Goal: Transaction & Acquisition: Book appointment/travel/reservation

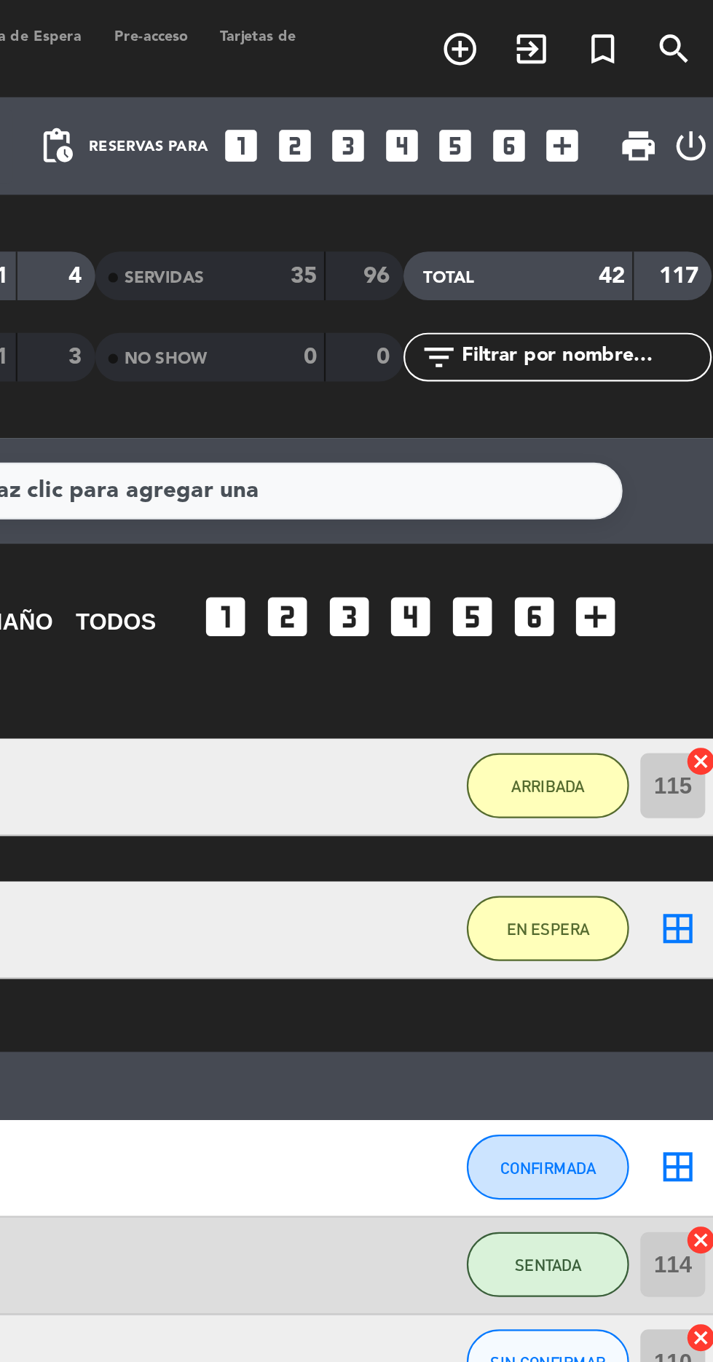
click at [593, 26] on icon "add_circle_outline" at bounding box center [590, 21] width 17 height 17
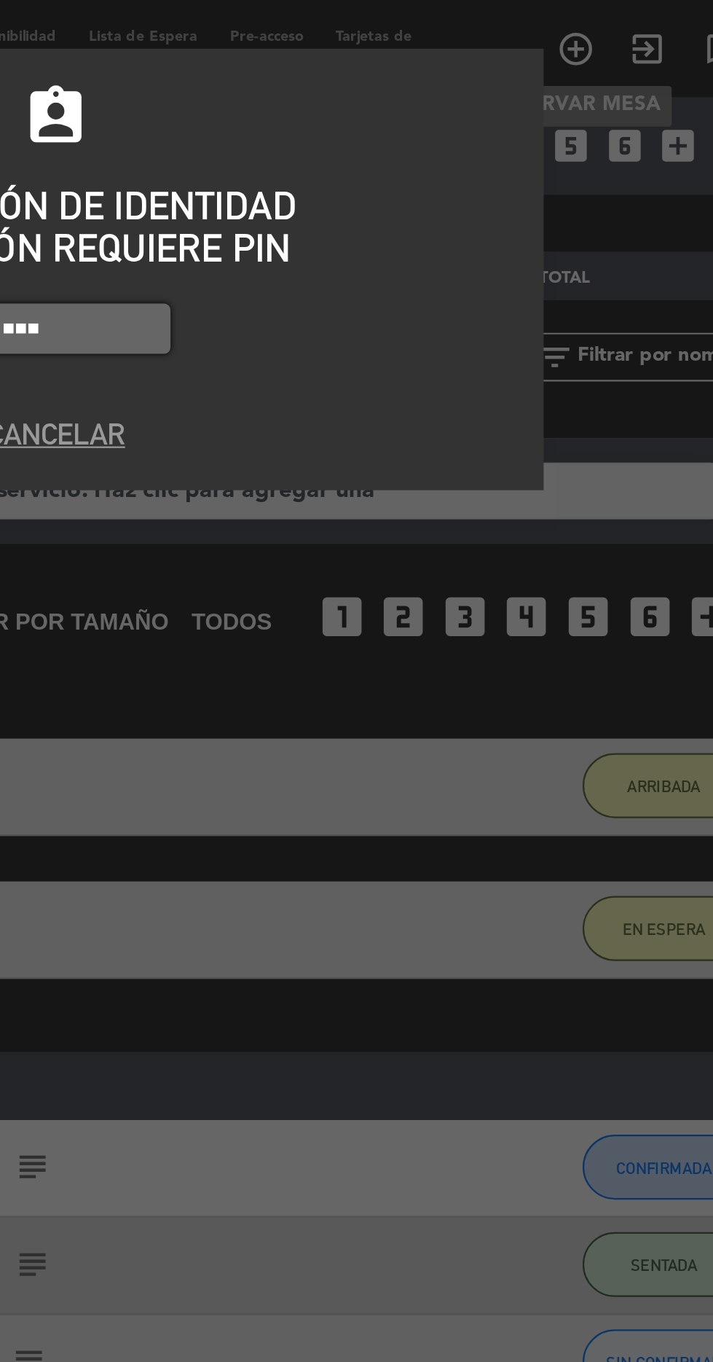
type input "6874"
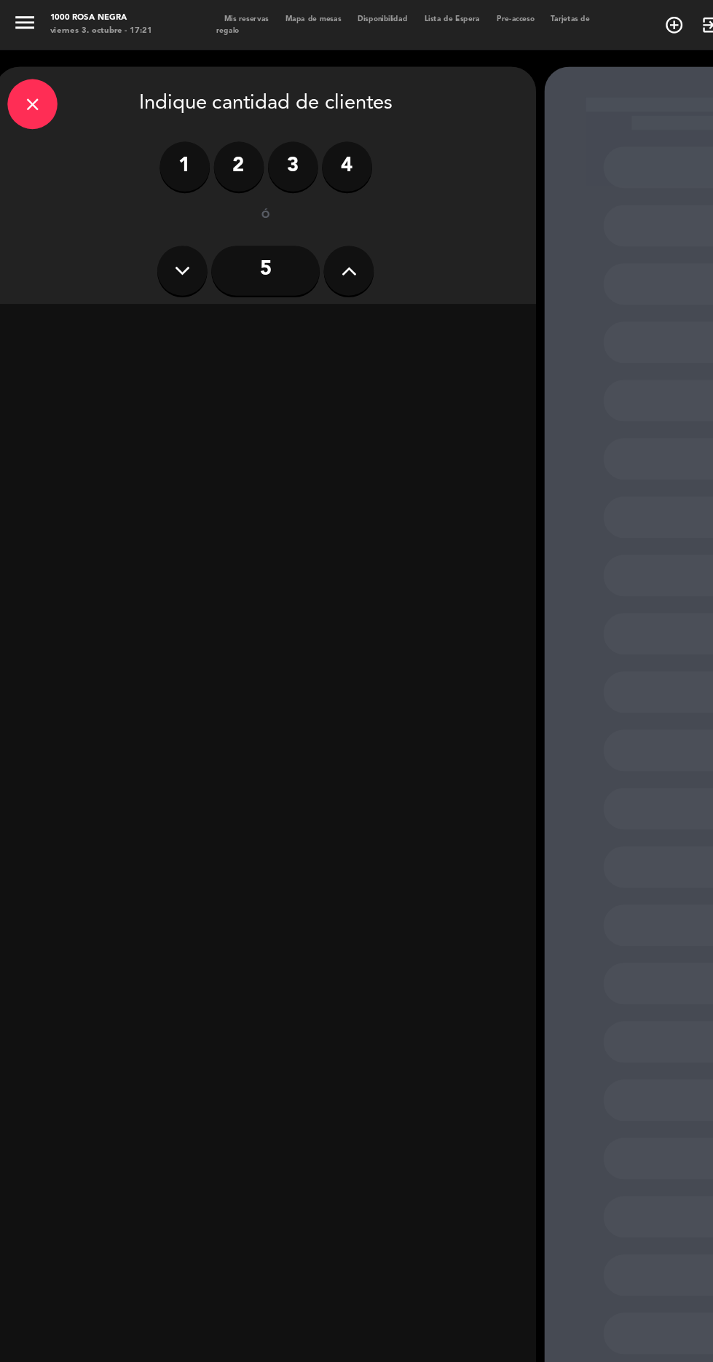
click at [305, 151] on label "4" at bounding box center [304, 146] width 44 height 44
click at [344, 293] on div "Cena" at bounding box center [347, 287] width 224 height 29
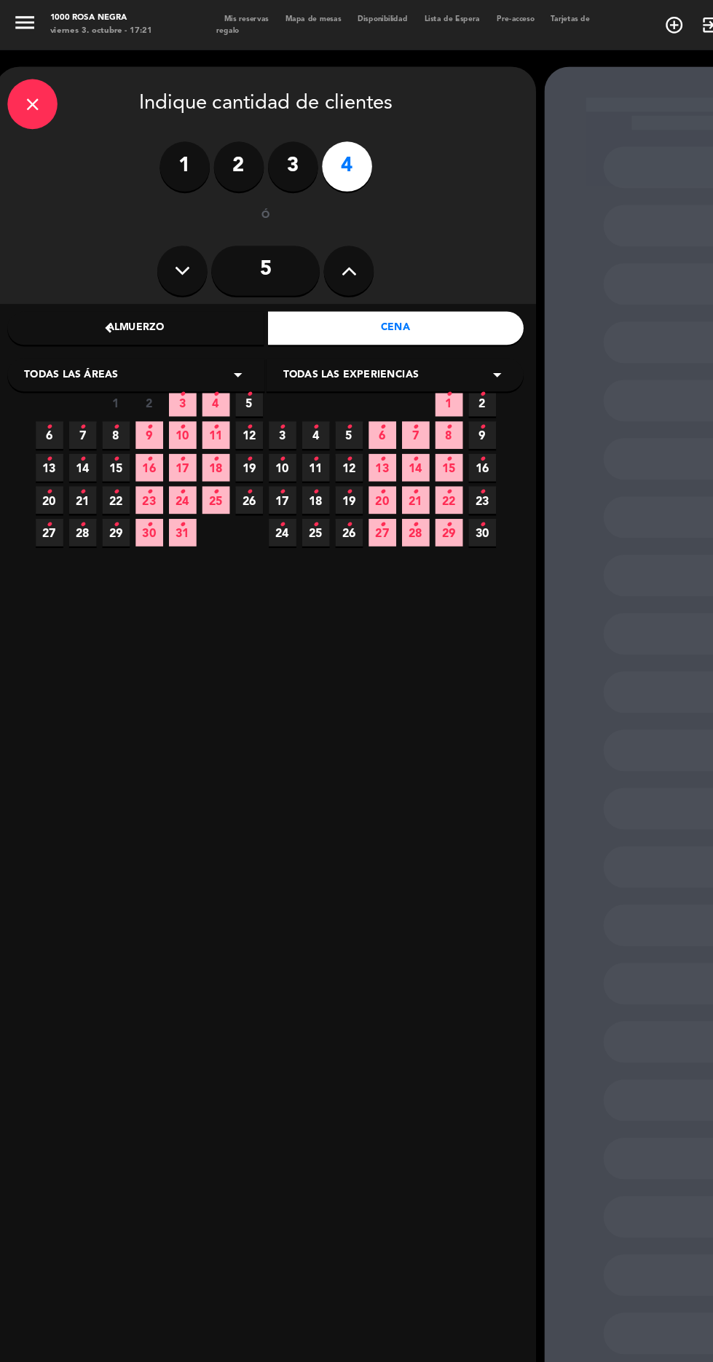
click at [157, 351] on icon "•" at bounding box center [159, 345] width 5 height 23
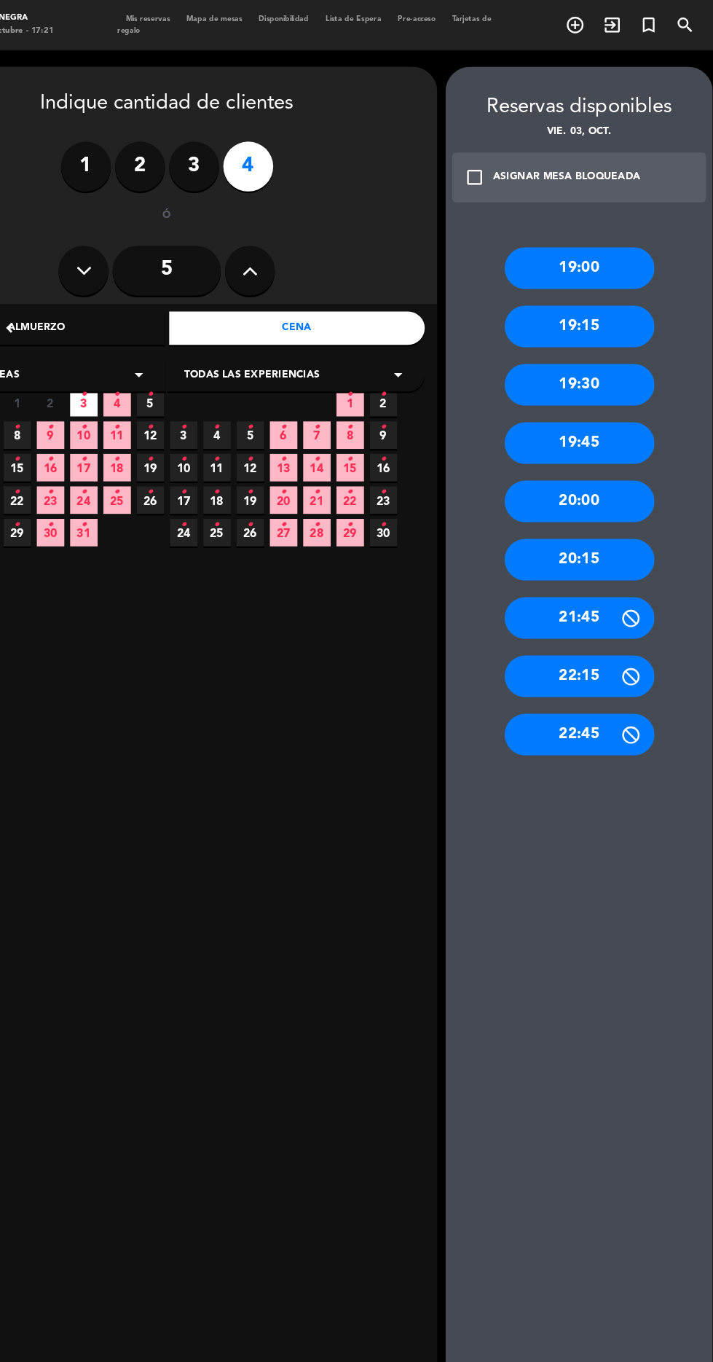
click at [603, 486] on div "20:15" at bounding box center [593, 490] width 131 height 36
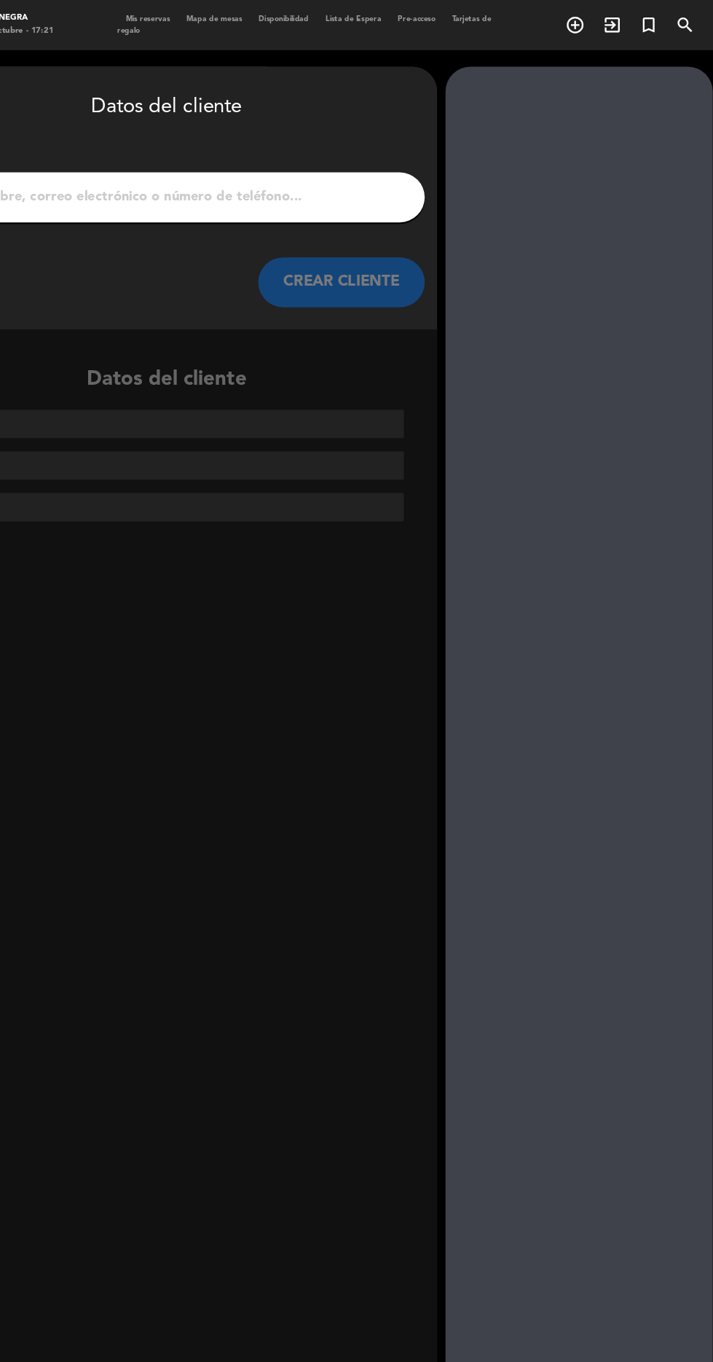
click at [289, 165] on input "1" at bounding box center [232, 173] width 430 height 20
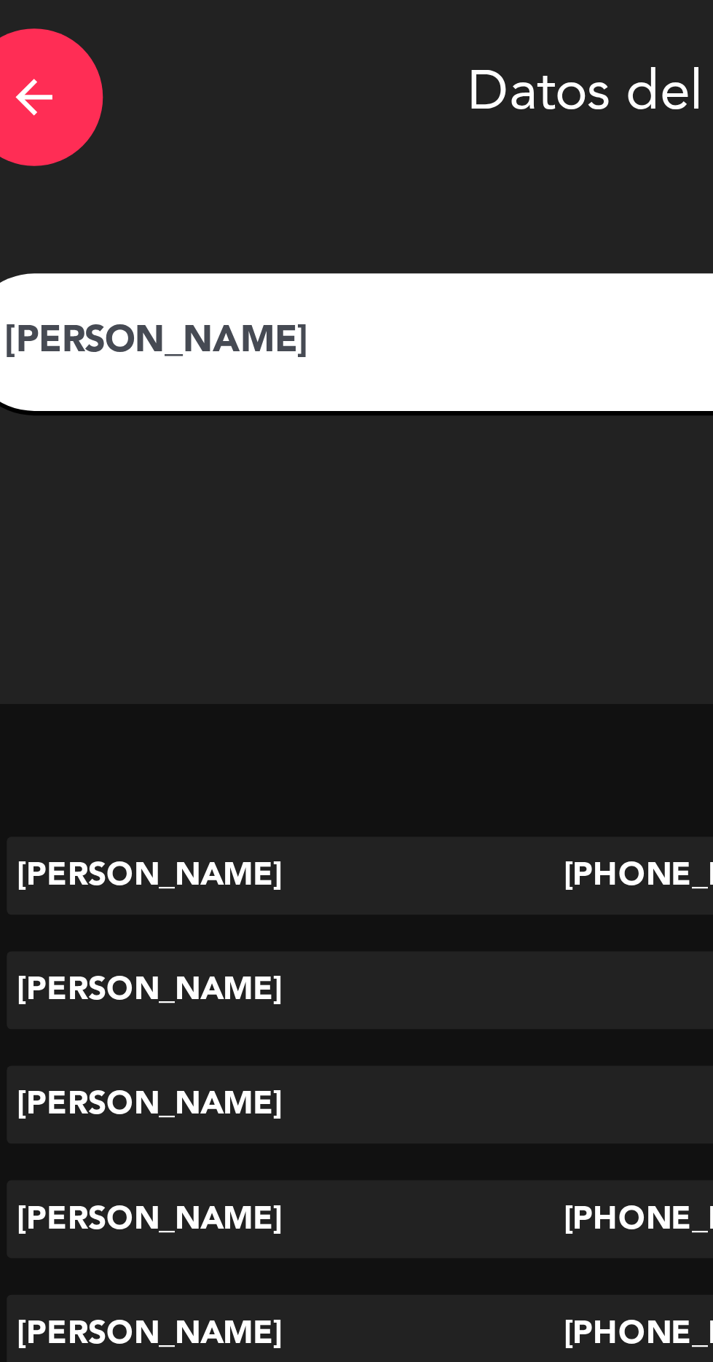
type input "[PERSON_NAME]"
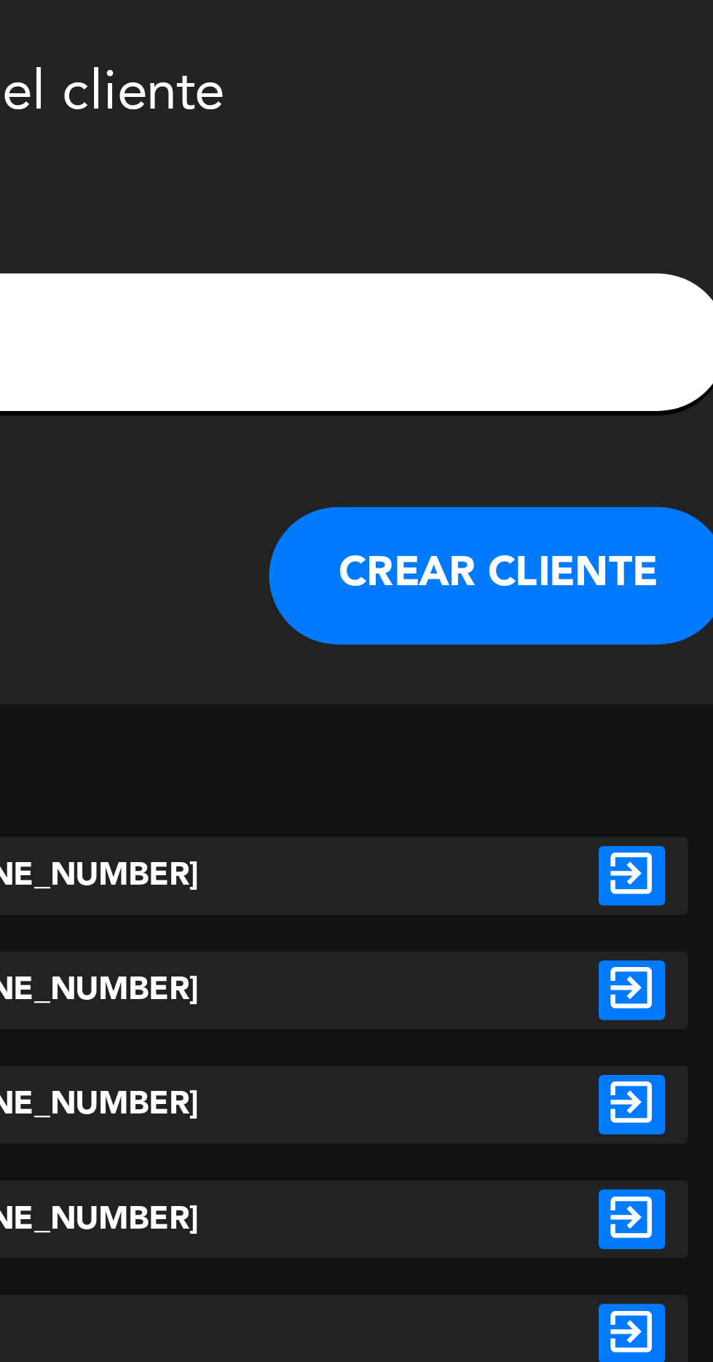
click at [405, 249] on button "CREAR CLIENTE" at bounding box center [386, 247] width 146 height 44
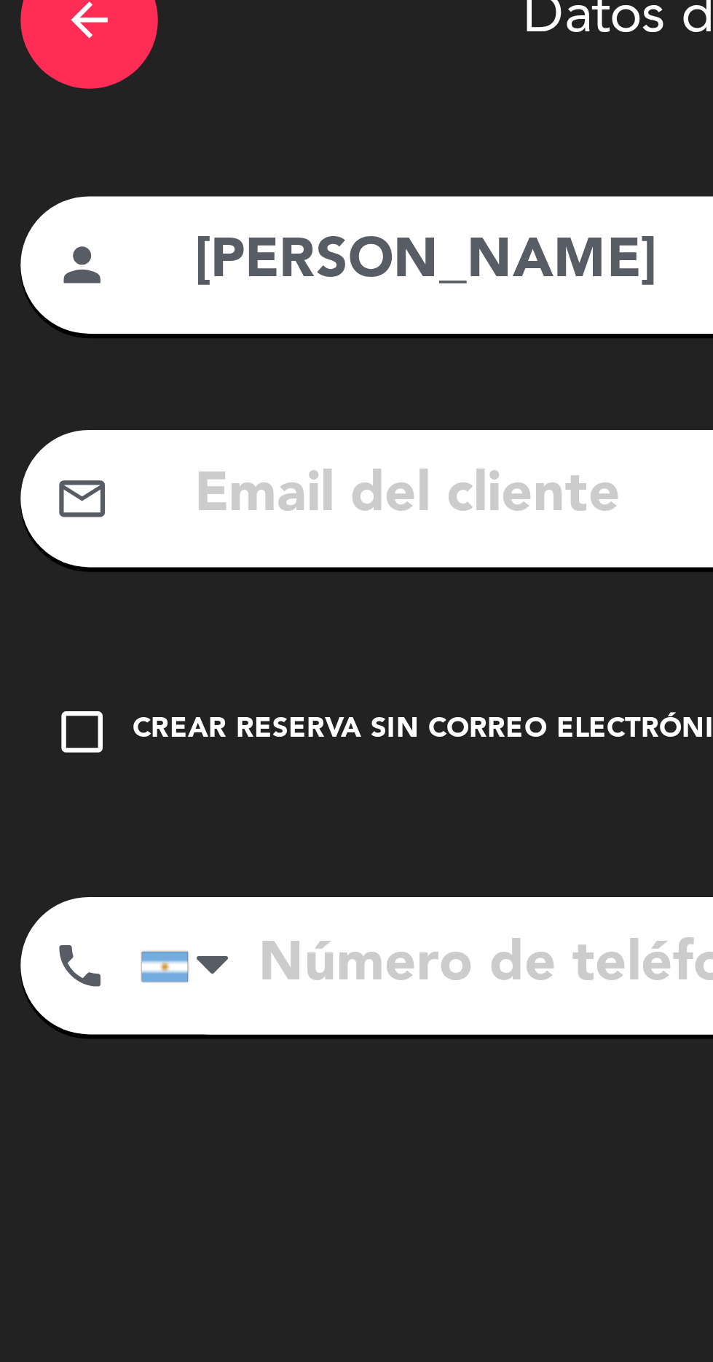
click at [19, 329] on icon "check_box_outline_blank" at bounding box center [25, 321] width 17 height 17
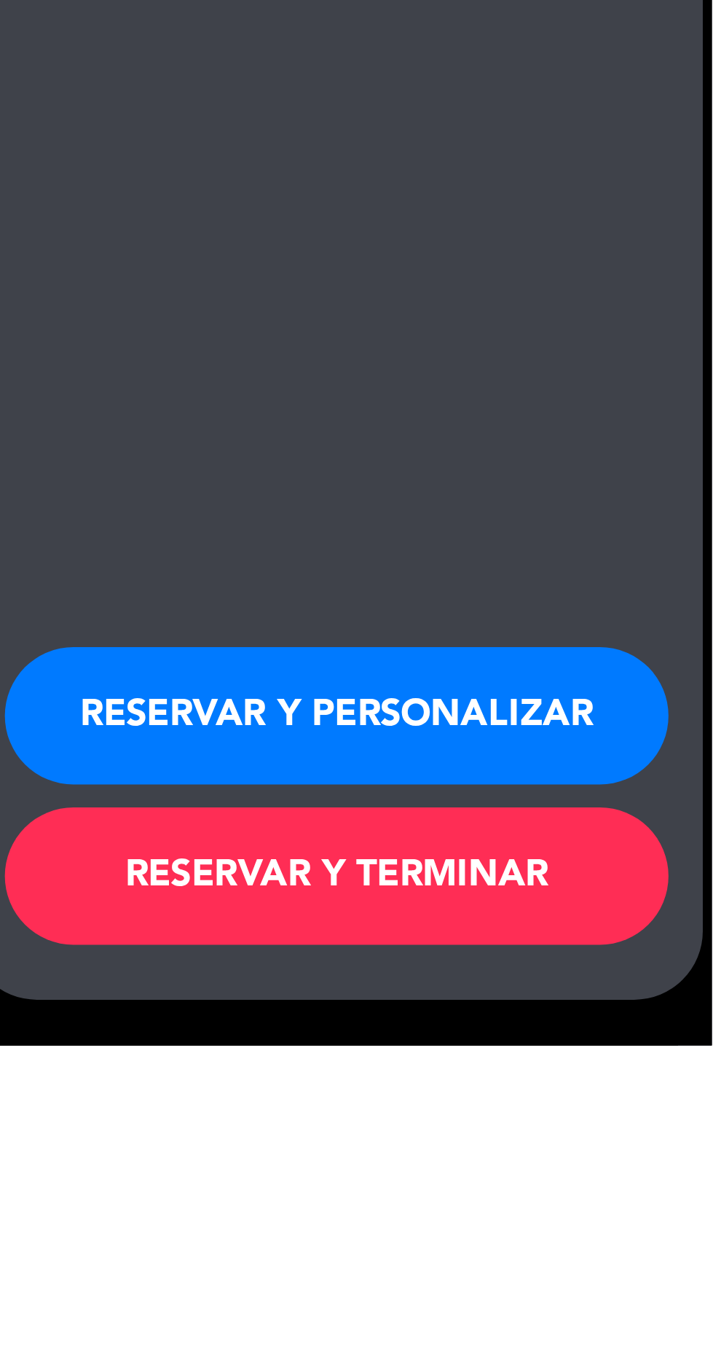
click at [586, 1279] on button "RESERVAR Y PERSONALIZAR" at bounding box center [593, 1257] width 211 height 44
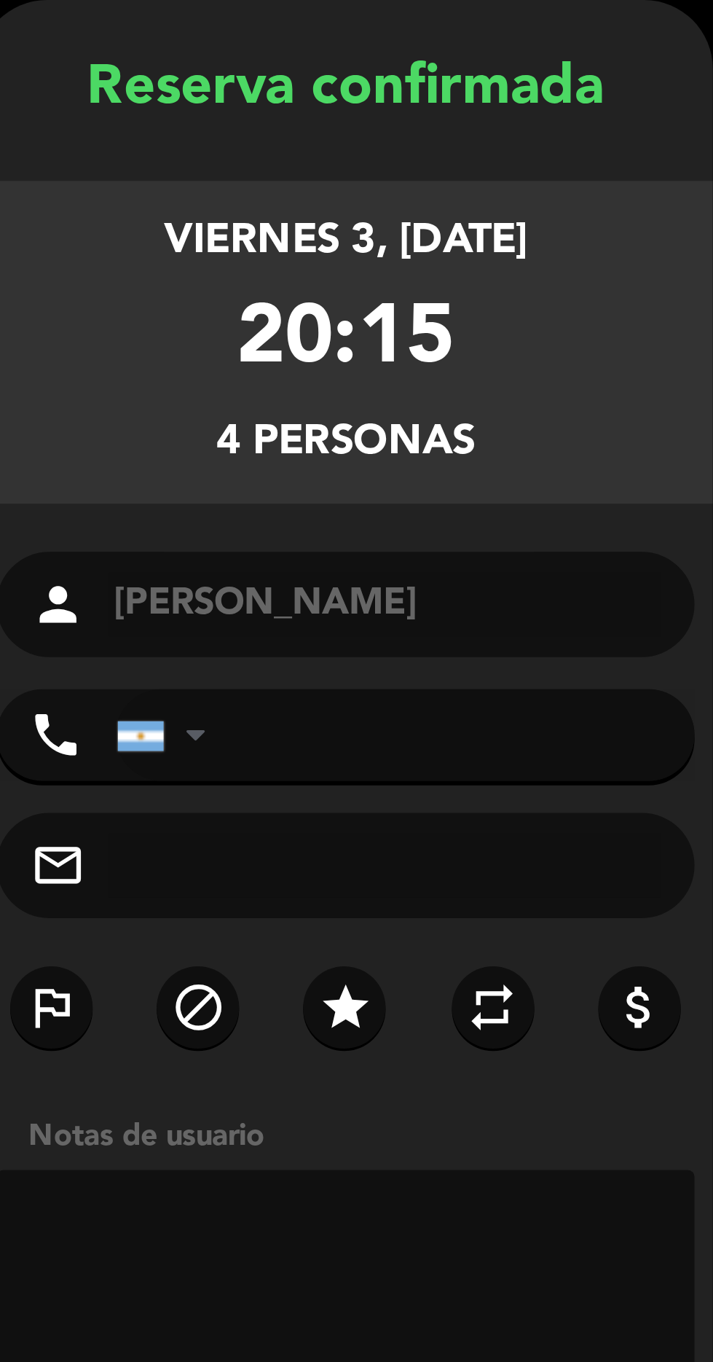
click at [116, 382] on icon "star" at bounding box center [111, 378] width 17 height 17
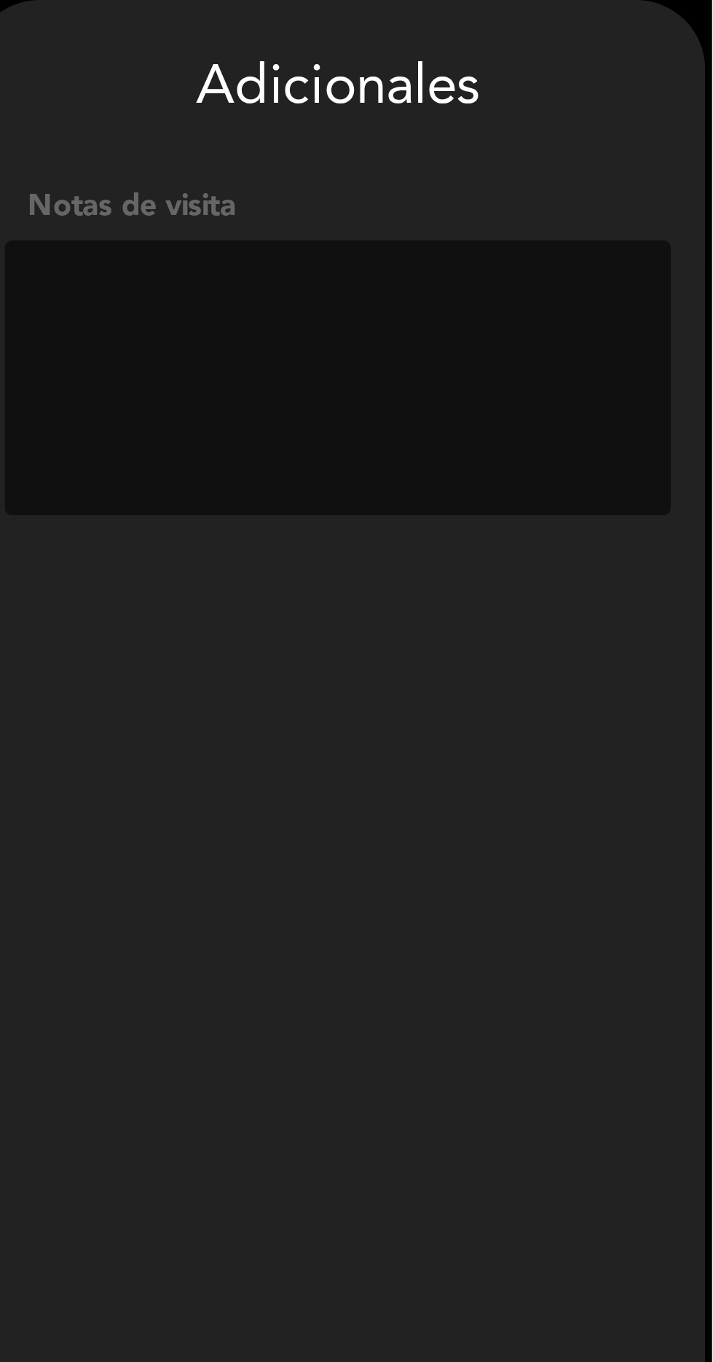
click at [598, 152] on textarea at bounding box center [594, 178] width 212 height 87
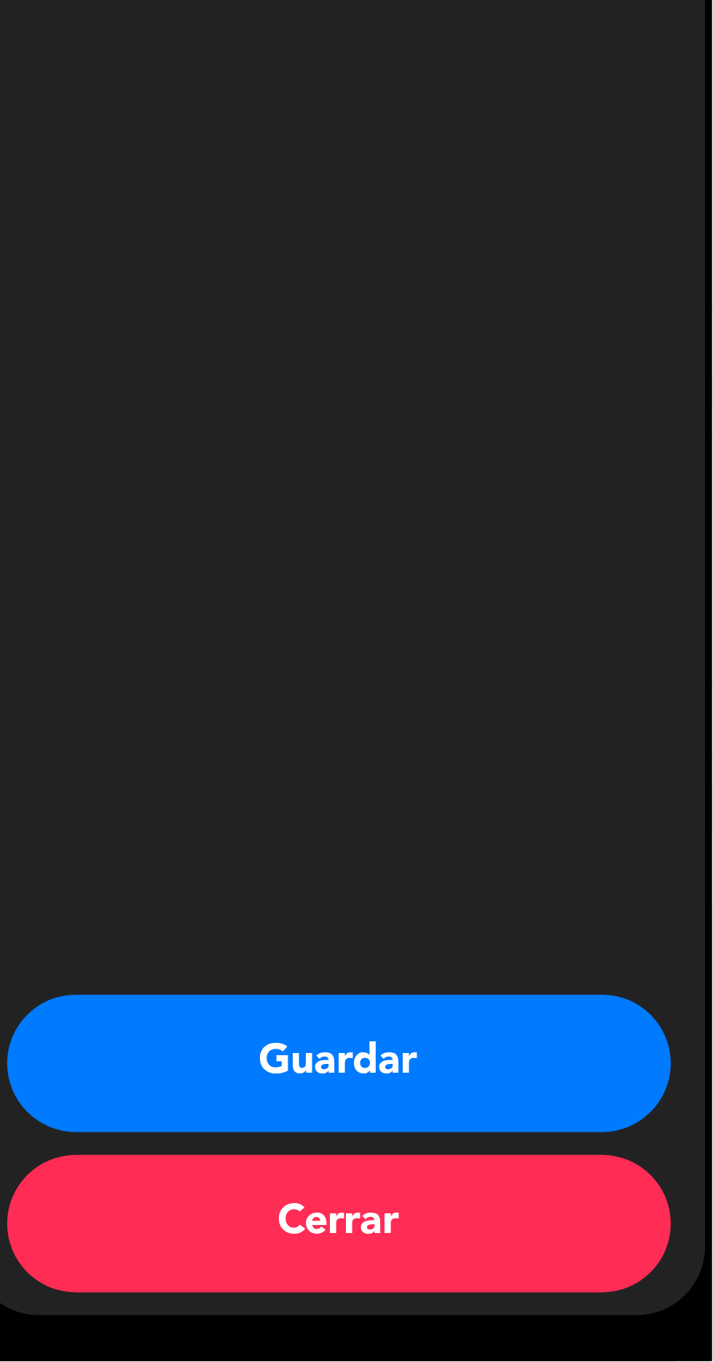
type textarea "C/c x [PERSON_NAME]"
click at [575, 1262] on button "Guardar" at bounding box center [594, 1268] width 211 height 44
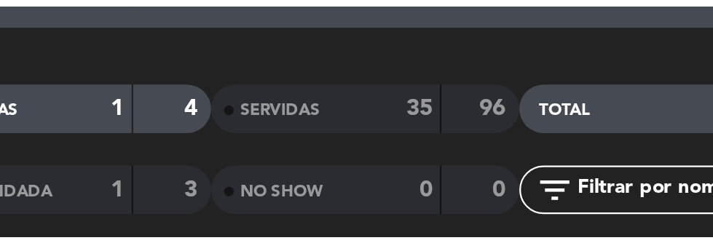
scroll to position [69, 0]
